Goal: Information Seeking & Learning: Learn about a topic

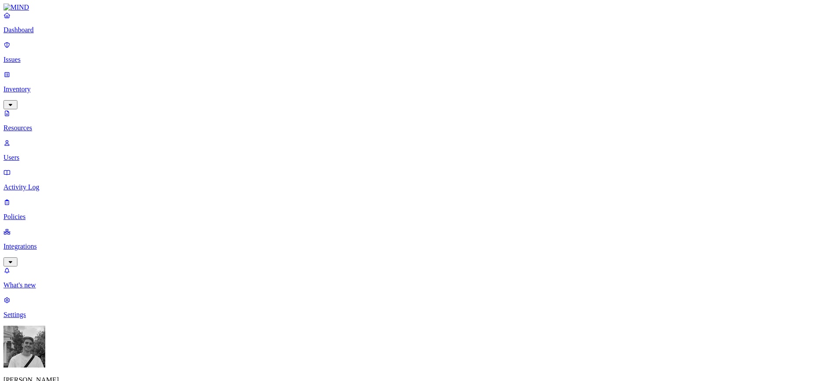
click at [32, 34] on p "Dashboard" at bounding box center [417, 30] width 829 height 8
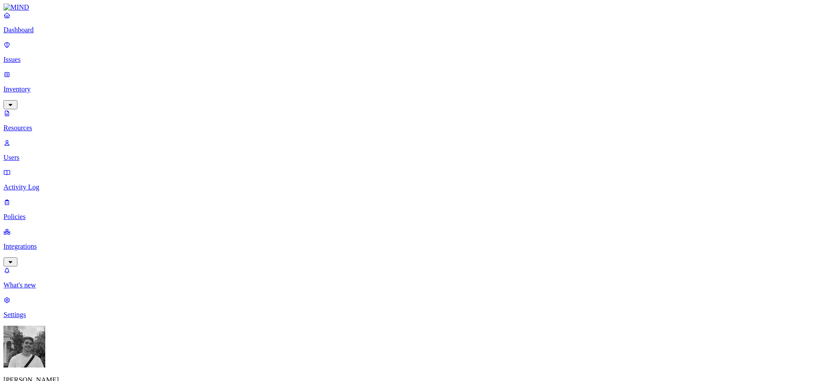
scroll to position [6, 0]
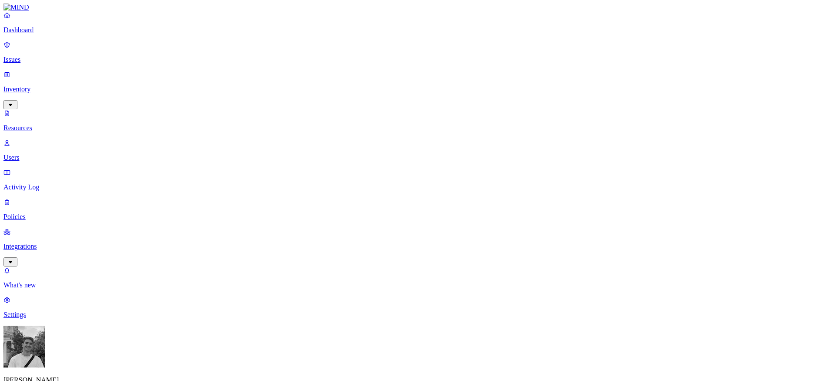
click at [39, 109] on link "Resources" at bounding box center [417, 120] width 829 height 23
click at [21, 34] on p "Dashboard" at bounding box center [417, 30] width 829 height 8
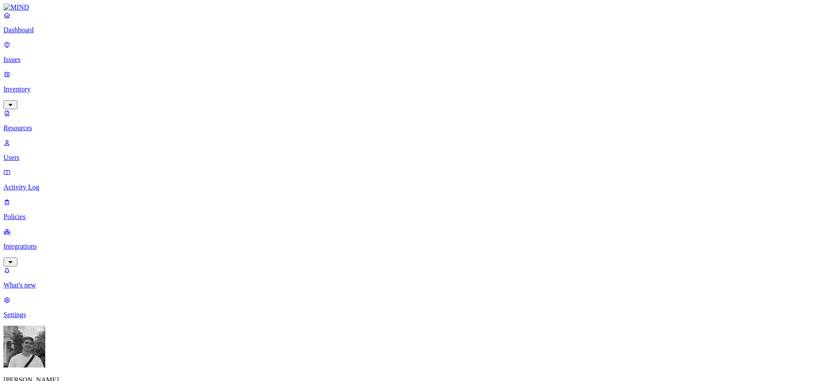
click at [42, 34] on p "Dashboard" at bounding box center [417, 30] width 829 height 8
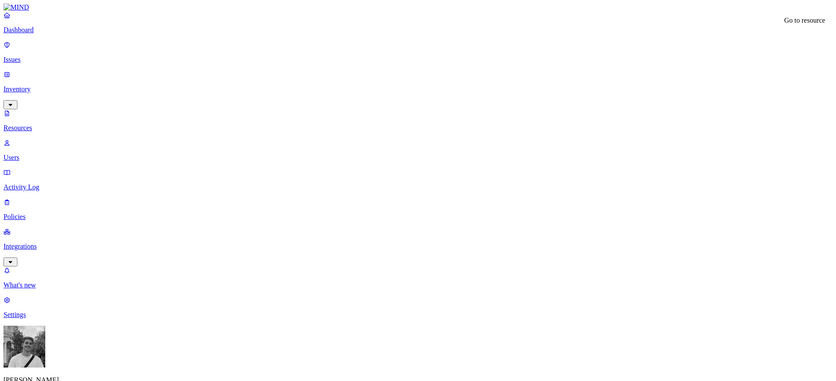
click at [50, 34] on p "Dashboard" at bounding box center [417, 30] width 829 height 8
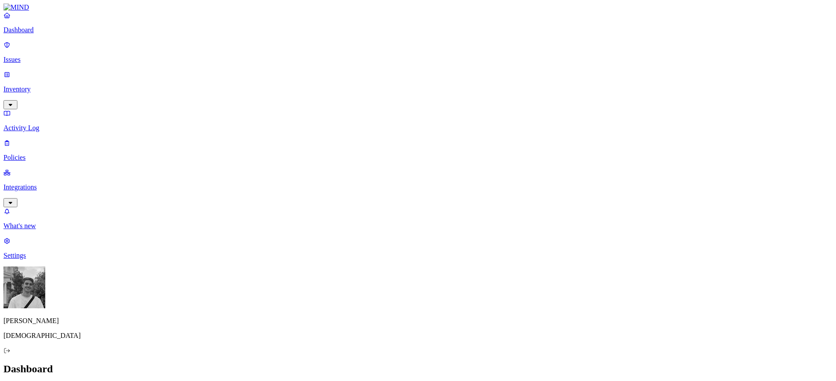
click at [55, 183] on p "Integrations" at bounding box center [417, 187] width 829 height 8
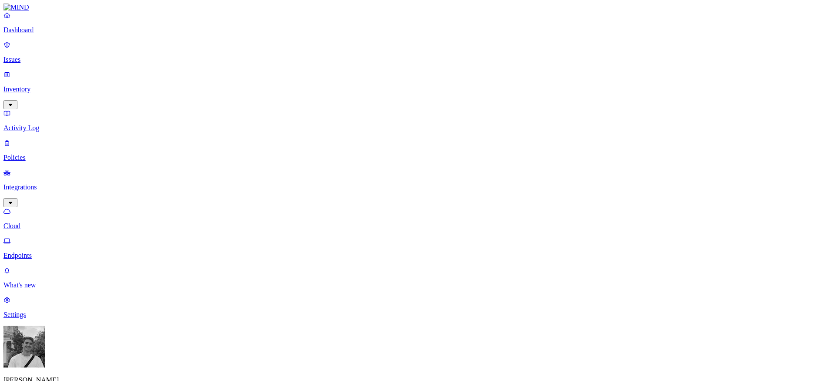
click at [39, 34] on p "Dashboard" at bounding box center [417, 30] width 829 height 8
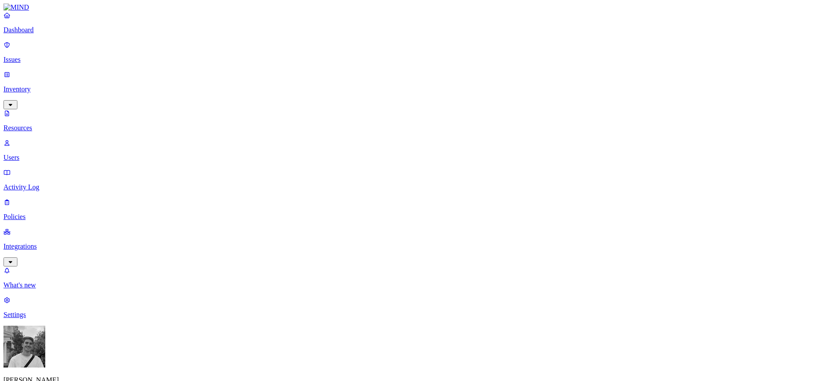
click at [42, 34] on p "Dashboard" at bounding box center [417, 30] width 829 height 8
